Goal: Task Accomplishment & Management: Use online tool/utility

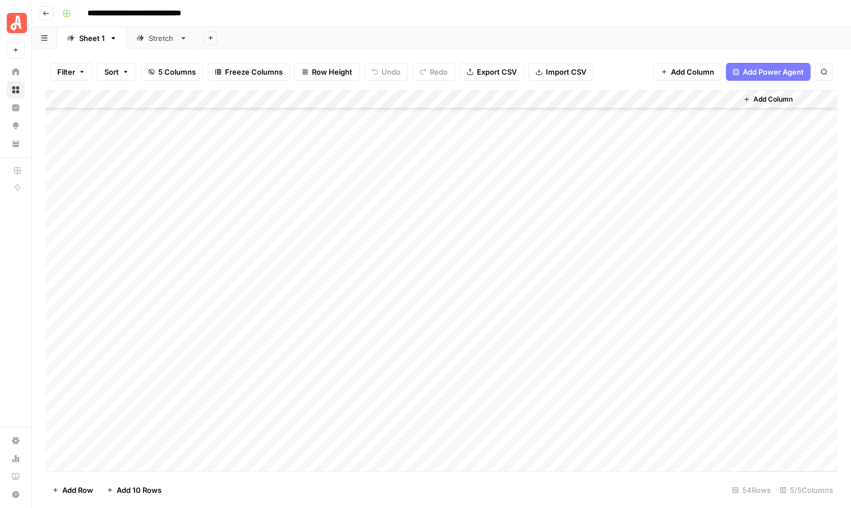
scroll to position [685, 0]
click at [524, 385] on div "Add Column" at bounding box center [441, 280] width 792 height 381
click at [524, 365] on div "Add Column" at bounding box center [441, 280] width 792 height 381
click at [524, 347] on div "Add Column" at bounding box center [441, 280] width 792 height 381
click at [524, 328] on div "Add Column" at bounding box center [441, 280] width 792 height 381
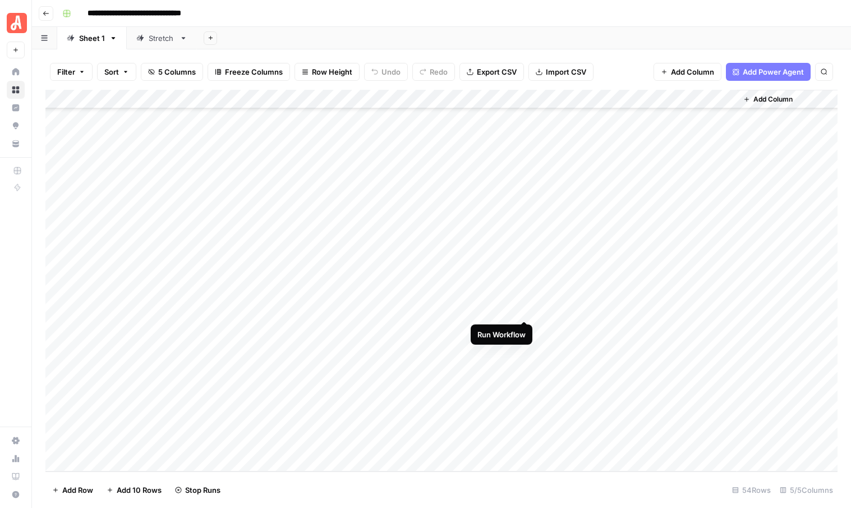
click at [522, 311] on div "Add Column" at bounding box center [441, 280] width 792 height 381
click at [522, 385] on div "Add Column" at bounding box center [441, 280] width 792 height 381
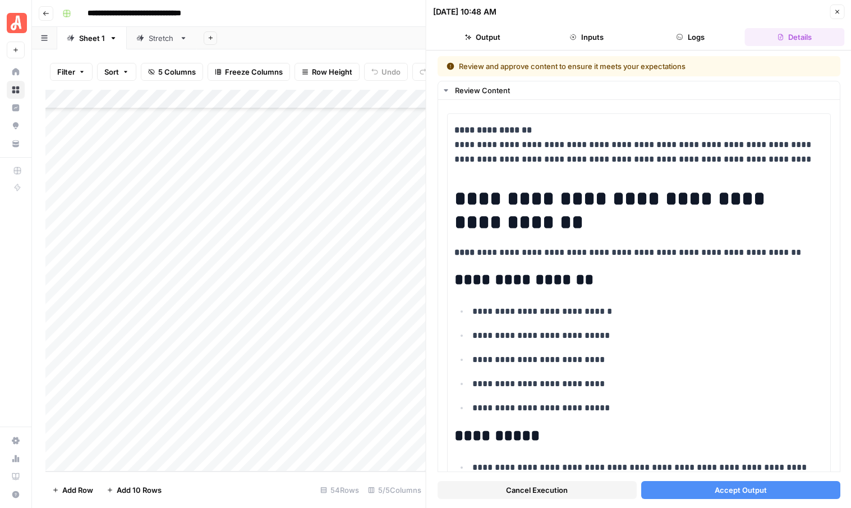
click at [754, 489] on span "Accept Output" at bounding box center [740, 489] width 52 height 11
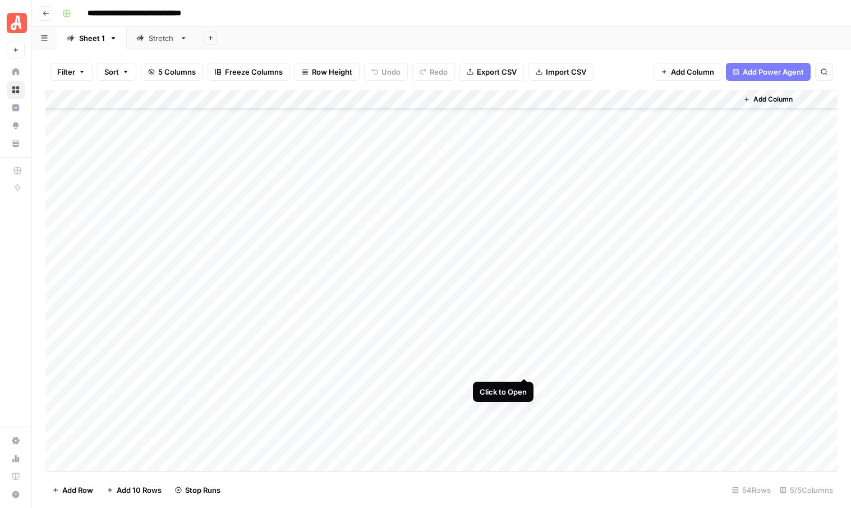
click at [524, 364] on div "Add Column" at bounding box center [441, 280] width 792 height 381
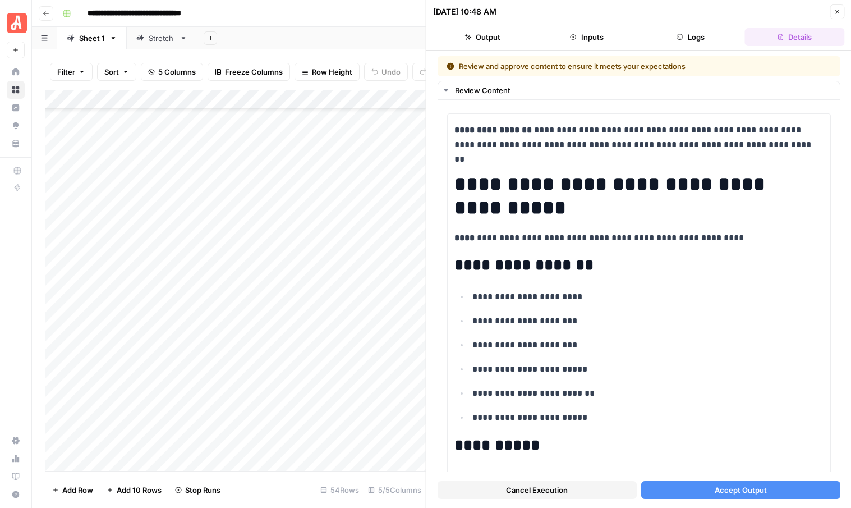
click at [700, 489] on button "Accept Output" at bounding box center [740, 490] width 199 height 18
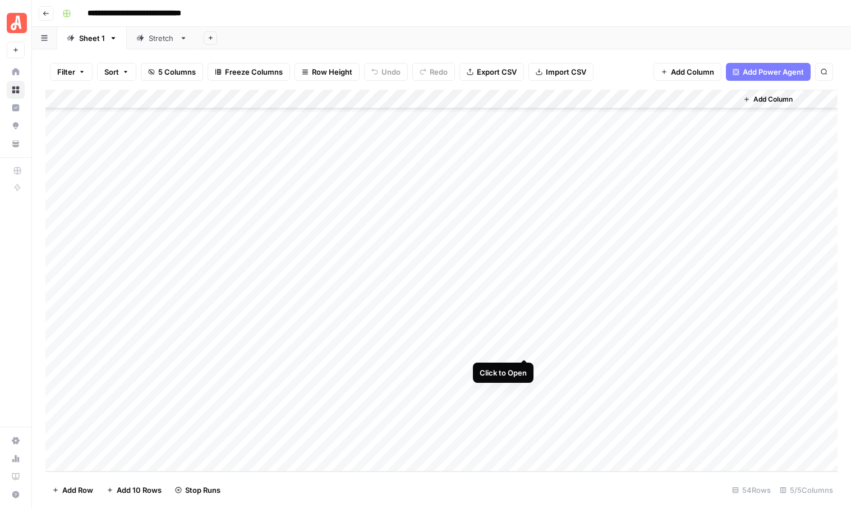
click at [524, 348] on div "Add Column" at bounding box center [441, 280] width 792 height 381
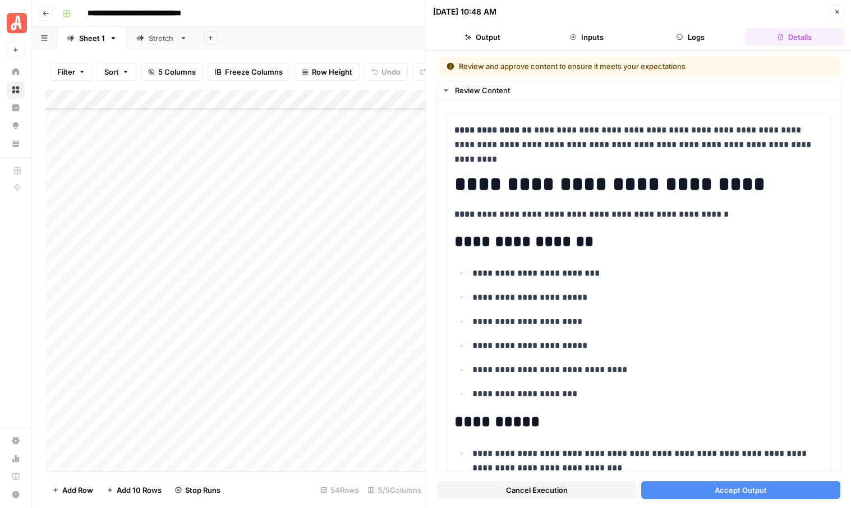
click at [724, 487] on span "Accept Output" at bounding box center [740, 489] width 52 height 11
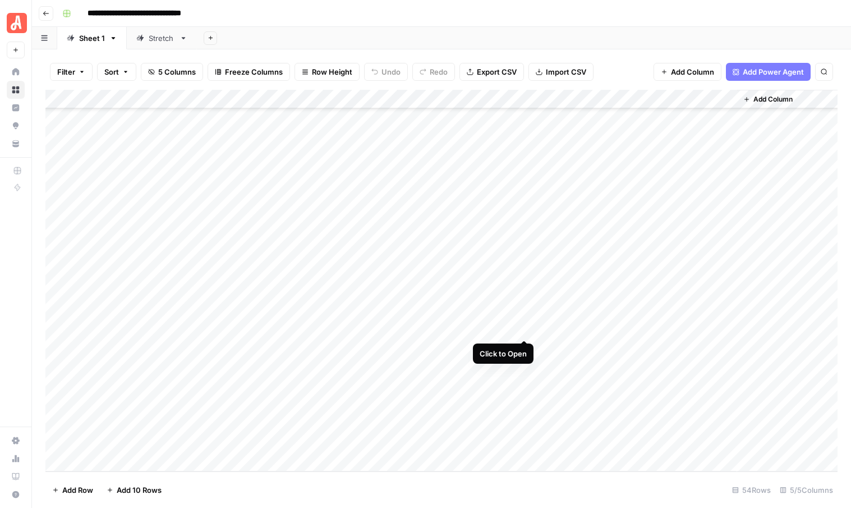
click at [524, 329] on div "Add Column" at bounding box center [441, 280] width 792 height 381
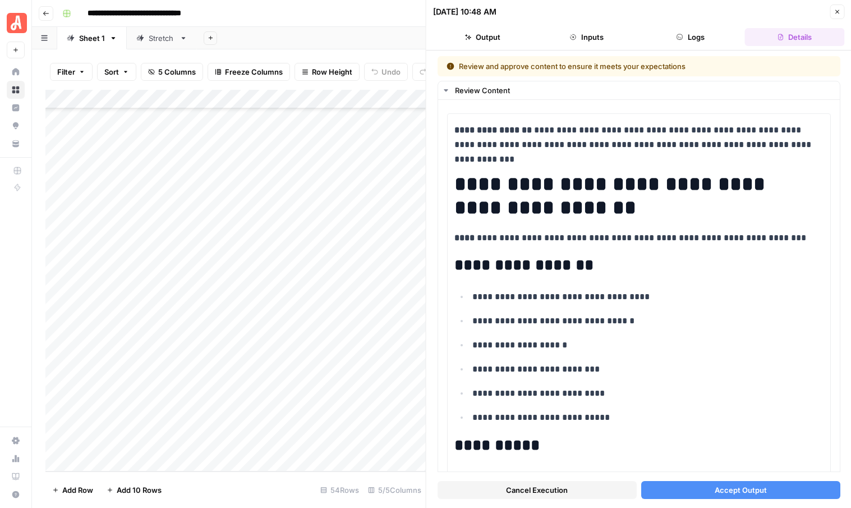
click at [712, 493] on button "Accept Output" at bounding box center [740, 490] width 199 height 18
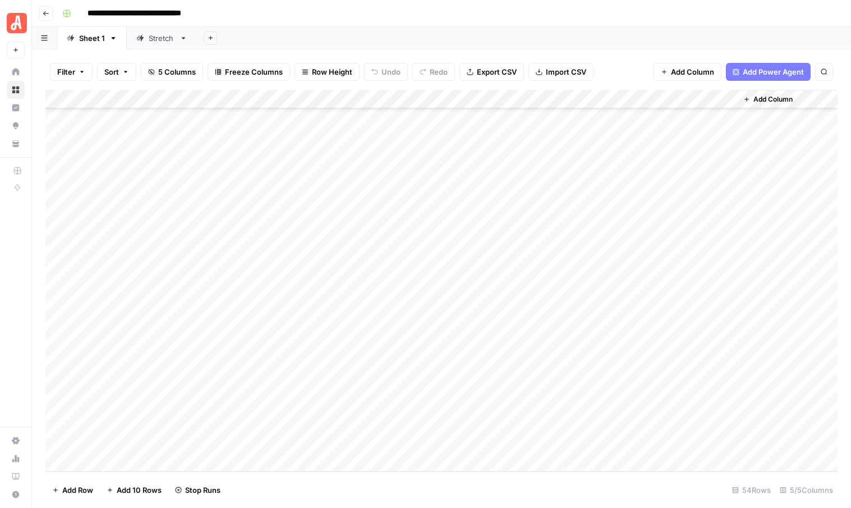
click at [523, 308] on div "Add Column" at bounding box center [441, 280] width 792 height 381
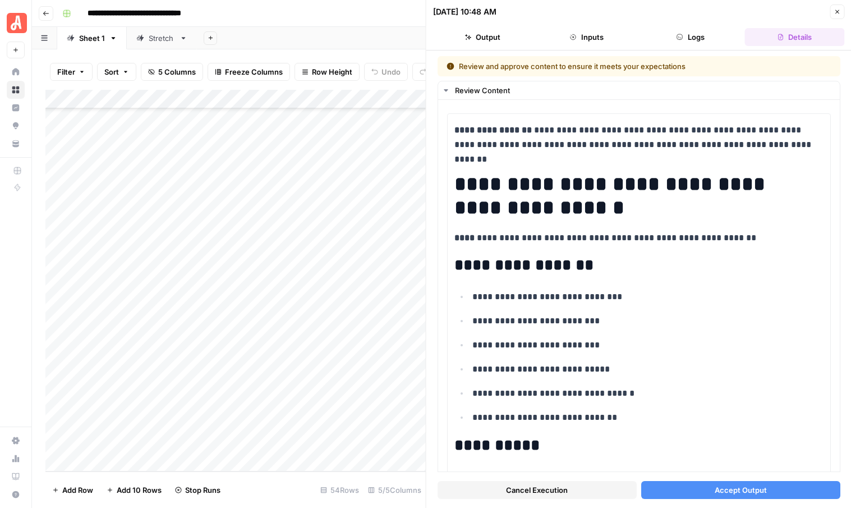
click at [678, 490] on button "Accept Output" at bounding box center [740, 490] width 199 height 18
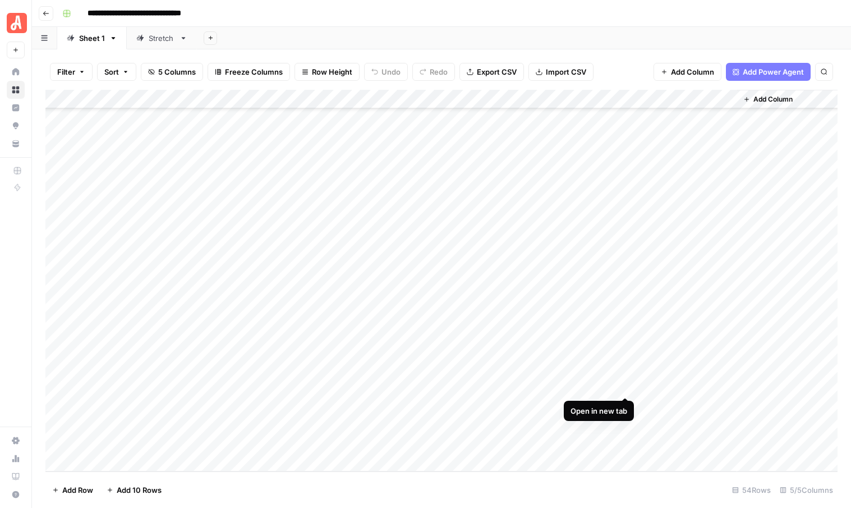
click at [623, 385] on div "Add Column" at bounding box center [441, 280] width 792 height 381
click at [625, 366] on div "Add Column" at bounding box center [441, 280] width 792 height 381
click at [624, 344] on div "Add Column" at bounding box center [441, 280] width 792 height 381
click at [624, 325] on div "Add Column" at bounding box center [441, 280] width 792 height 381
click at [625, 309] on div "Add Column" at bounding box center [441, 280] width 792 height 381
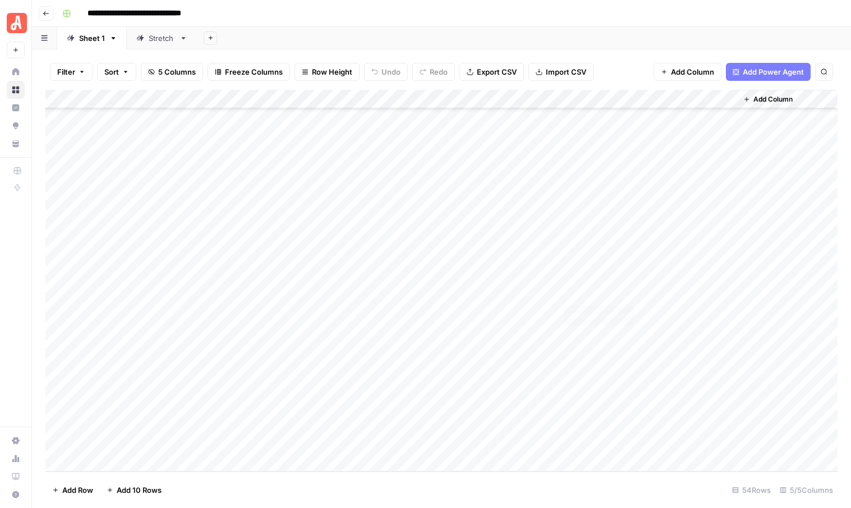
click at [627, 290] on div "Add Column" at bounding box center [441, 280] width 792 height 381
click at [525, 288] on div "Add Column" at bounding box center [441, 280] width 792 height 381
click at [117, 462] on div "Add Column" at bounding box center [441, 280] width 792 height 381
click at [125, 462] on body "**********" at bounding box center [425, 254] width 851 height 508
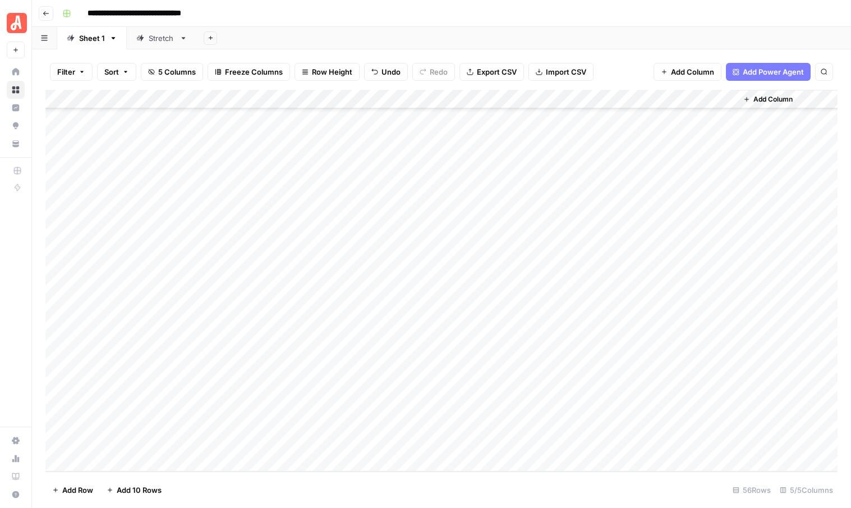
click at [237, 491] on footer "Add Row Add 10 Rows 56 Rows 5/5 Columns" at bounding box center [441, 489] width 792 height 36
click at [120, 462] on div "Add Column" at bounding box center [441, 280] width 792 height 381
click at [247, 482] on footer "Add Row Add 10 Rows 57 Rows 5/5 Columns" at bounding box center [441, 489] width 792 height 36
click at [169, 330] on div "Add Column" at bounding box center [441, 280] width 792 height 381
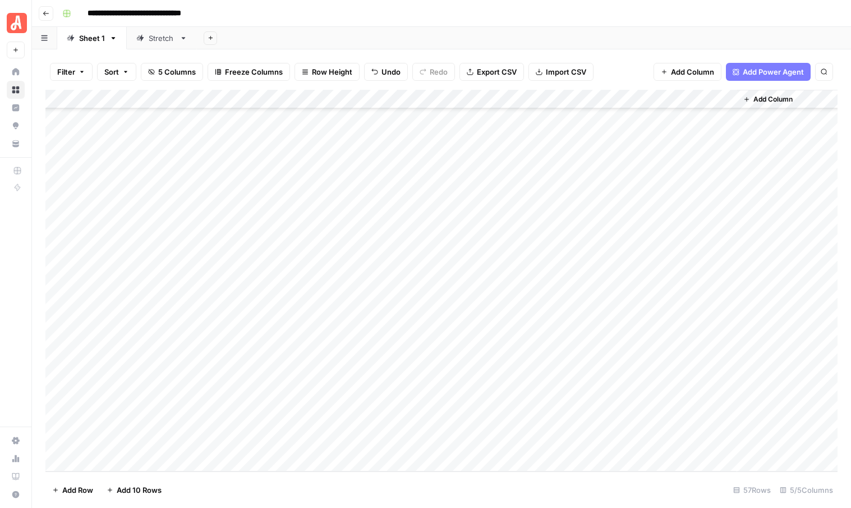
drag, startPoint x: 184, startPoint y: 337, endPoint x: 181, endPoint y: 424, distance: 87.5
click at [181, 424] on div "Add Column" at bounding box center [441, 280] width 792 height 381
click at [234, 347] on div "Add Column" at bounding box center [441, 280] width 792 height 381
click at [247, 343] on div "Add Column" at bounding box center [441, 280] width 792 height 381
click at [247, 343] on textarea at bounding box center [283, 348] width 197 height 16
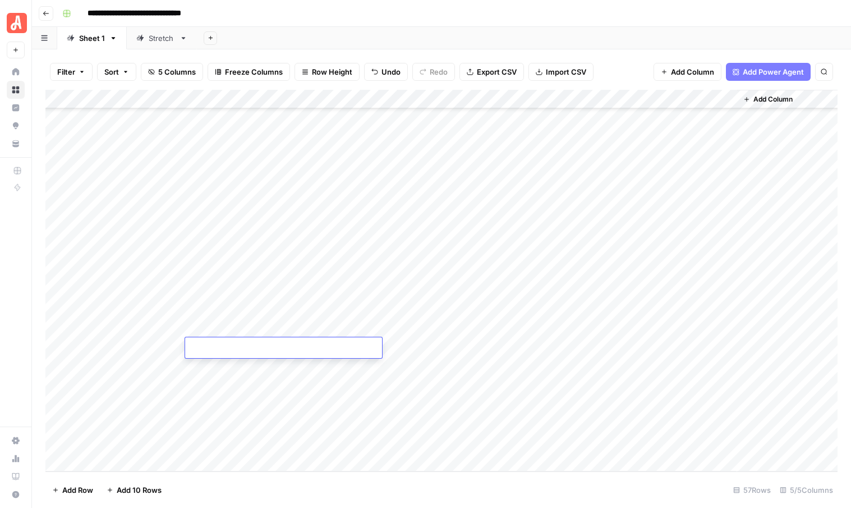
type textarea "**********"
click at [224, 372] on div "Add Column" at bounding box center [441, 280] width 792 height 381
click at [247, 362] on div "Add Column" at bounding box center [441, 280] width 792 height 381
click at [247, 362] on textarea at bounding box center [283, 368] width 197 height 16
type textarea "**********"
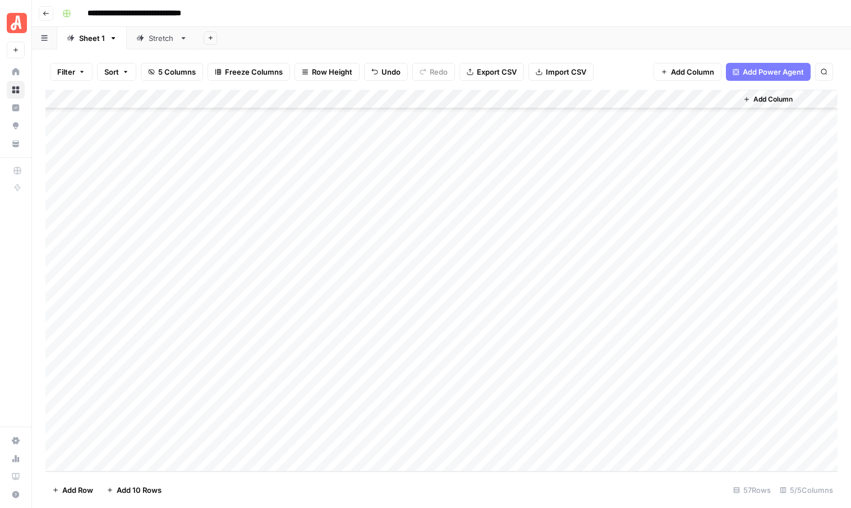
click at [252, 390] on div "Add Column" at bounding box center [441, 280] width 792 height 381
click at [254, 384] on div "Add Column" at bounding box center [441, 280] width 792 height 381
type textarea "**********"
click at [210, 410] on div "Add Column" at bounding box center [441, 280] width 792 height 381
click at [240, 404] on div "Add Column" at bounding box center [441, 280] width 792 height 381
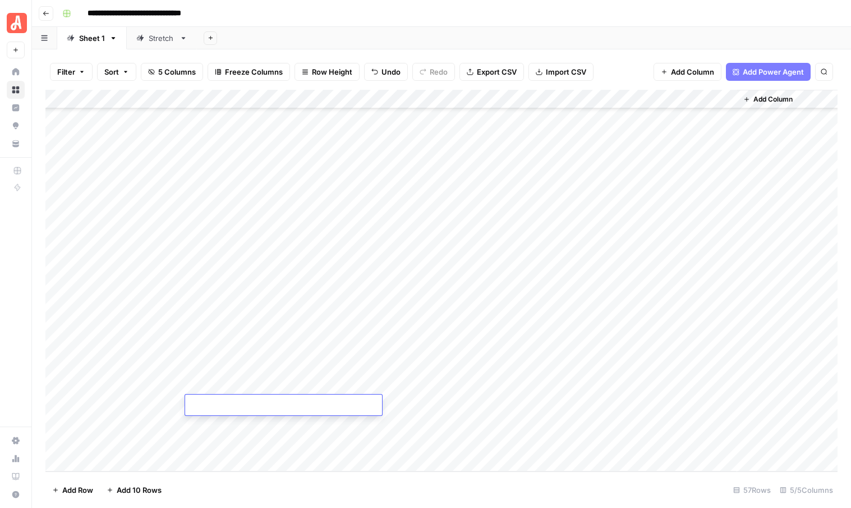
type textarea "**********"
click at [218, 427] on div "Add Column" at bounding box center [441, 280] width 792 height 381
click at [270, 422] on div "Add Column" at bounding box center [441, 280] width 792 height 381
type textarea "**********"
click at [292, 472] on footer "Add Row Add 10 Rows 57 Rows 5/5 Columns" at bounding box center [441, 489] width 792 height 36
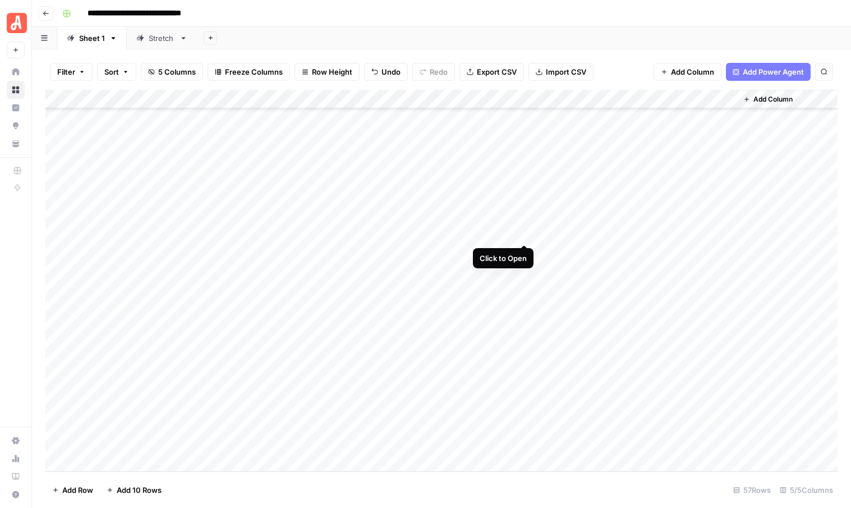
click at [524, 232] on div "Add Column" at bounding box center [441, 280] width 792 height 381
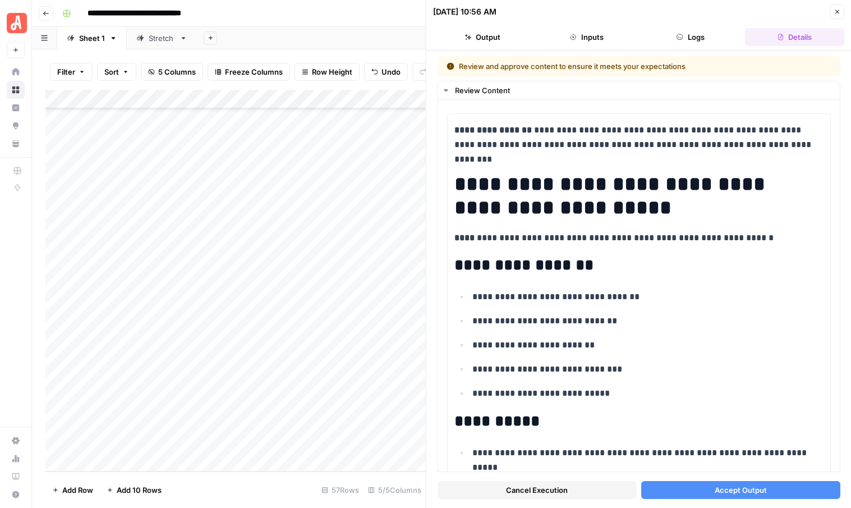
click at [685, 490] on button "Accept Output" at bounding box center [740, 490] width 199 height 18
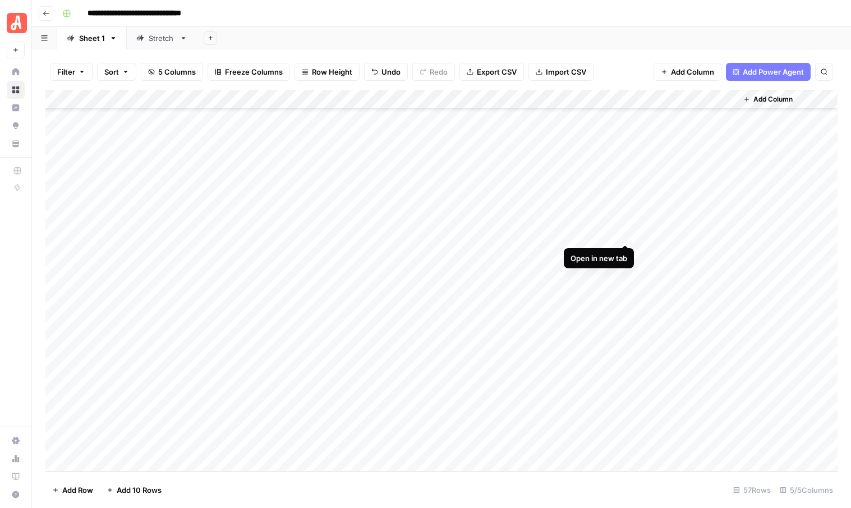
click at [624, 231] on div "Add Column" at bounding box center [441, 280] width 792 height 381
click at [627, 251] on div "Add Column" at bounding box center [441, 280] width 792 height 381
click at [624, 271] on div "Add Column" at bounding box center [441, 280] width 792 height 381
click at [627, 291] on div "Add Column" at bounding box center [441, 280] width 792 height 381
click at [510, 485] on footer "Add Row Add 10 Rows 57 Rows 5/5 Columns" at bounding box center [441, 489] width 792 height 36
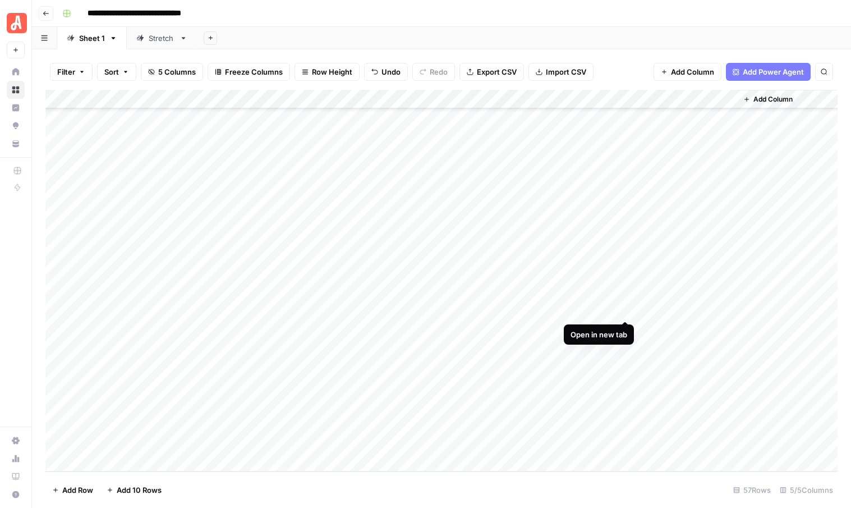
click at [625, 311] on div "Add Column" at bounding box center [441, 280] width 792 height 381
click at [305, 310] on div "Add Column" at bounding box center [441, 280] width 792 height 381
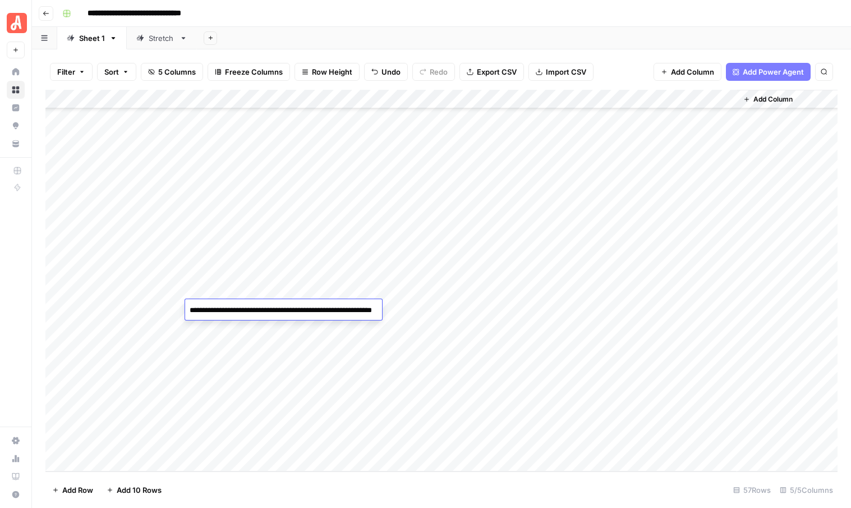
click at [305, 310] on textarea "**********" at bounding box center [297, 315] width 224 height 27
drag, startPoint x: 240, startPoint y: 320, endPoint x: 185, endPoint y: 313, distance: 54.9
click at [185, 313] on textarea "**********" at bounding box center [297, 315] width 224 height 27
click at [485, 481] on footer "Add Row Add 10 Rows 57 Rows 5/5 Columns" at bounding box center [441, 489] width 792 height 36
click at [627, 326] on div "Add Column" at bounding box center [441, 280] width 792 height 381
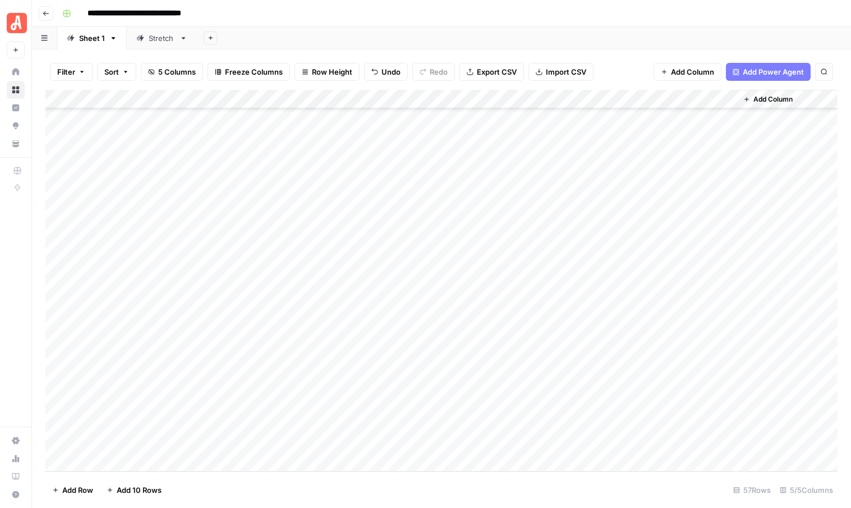
click at [325, 326] on div "Add Column" at bounding box center [441, 280] width 792 height 381
click at [344, 503] on footer "Add Row Add 10 Rows 57 Rows 5/5 Columns" at bounding box center [441, 489] width 792 height 36
